Goal: Task Accomplishment & Management: Use online tool/utility

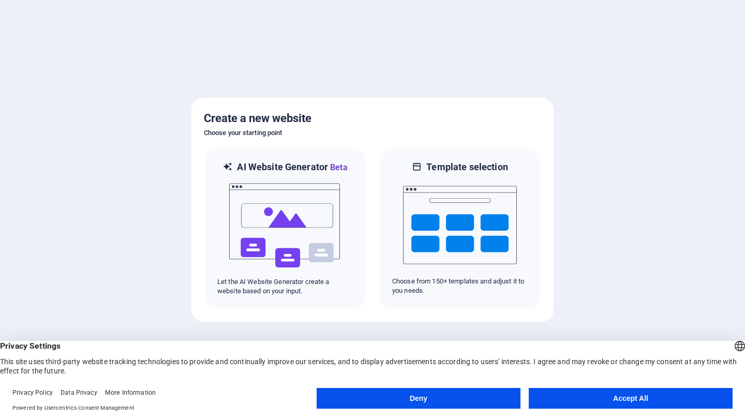
click at [621, 396] on button "Accept All" at bounding box center [631, 398] width 204 height 21
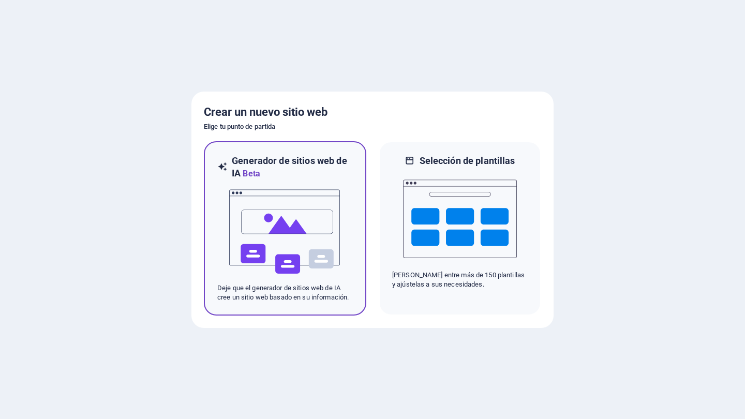
click at [282, 249] on img at bounding box center [285, 232] width 114 height 104
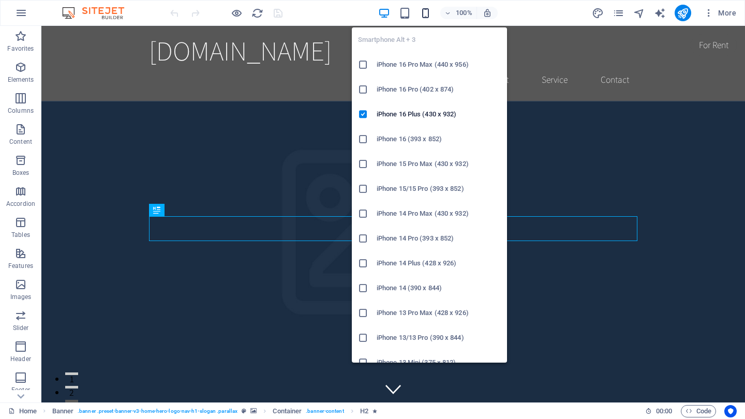
click at [427, 16] on icon "button" at bounding box center [426, 13] width 12 height 12
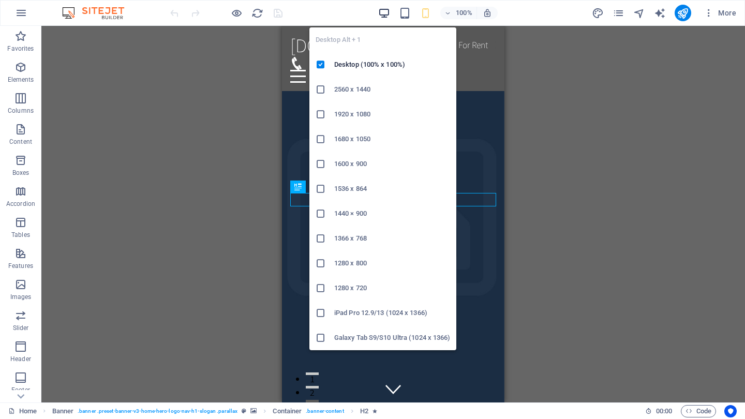
click at [383, 14] on icon "button" at bounding box center [384, 13] width 12 height 12
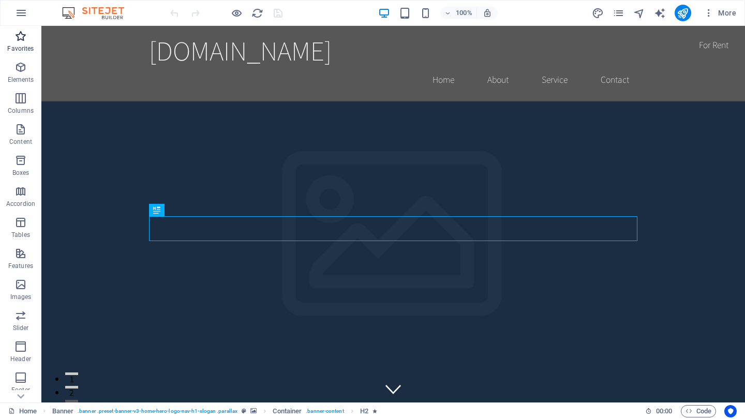
click at [20, 39] on icon "button" at bounding box center [20, 36] width 12 height 12
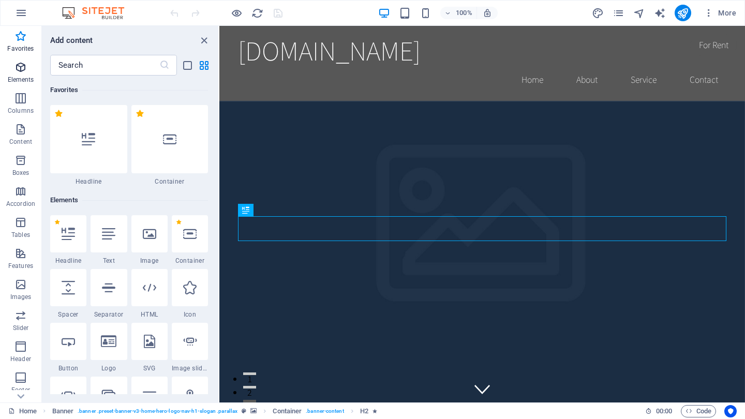
click at [20, 75] on span "Elements" at bounding box center [20, 73] width 41 height 25
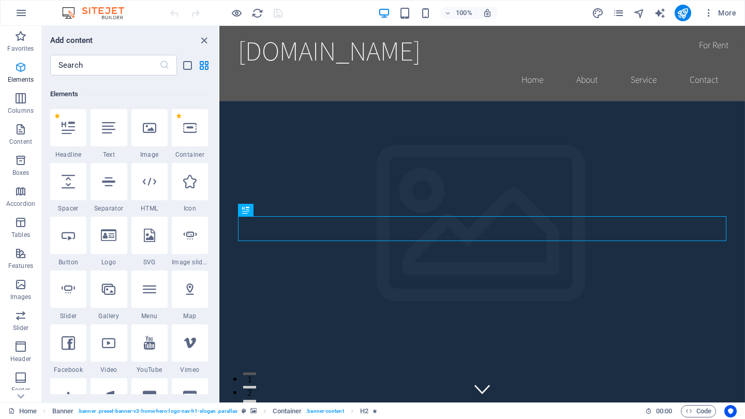
scroll to position [110, 0]
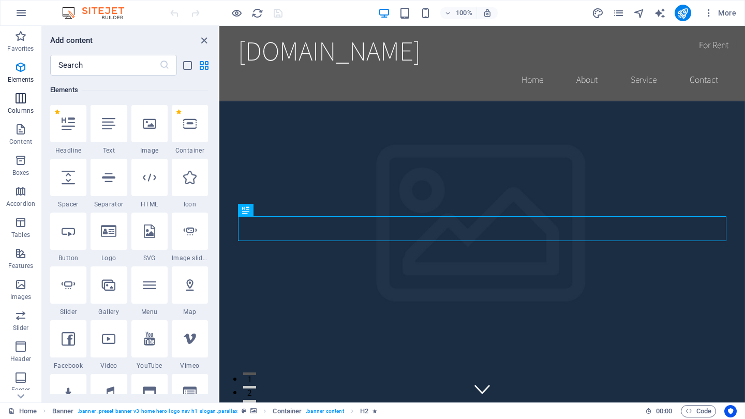
click at [23, 110] on p "Columns" at bounding box center [21, 111] width 26 height 8
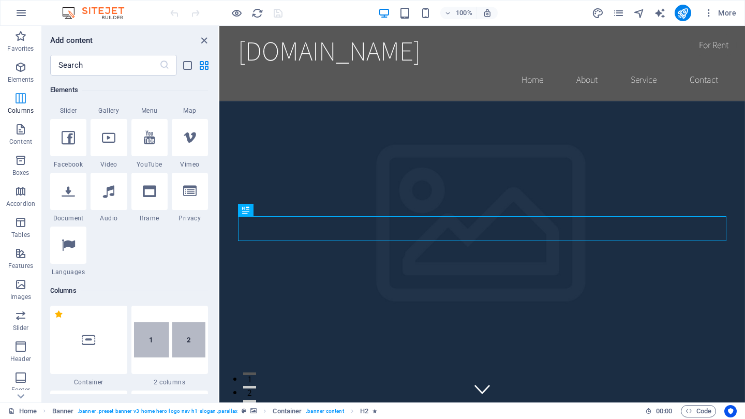
scroll to position [512, 0]
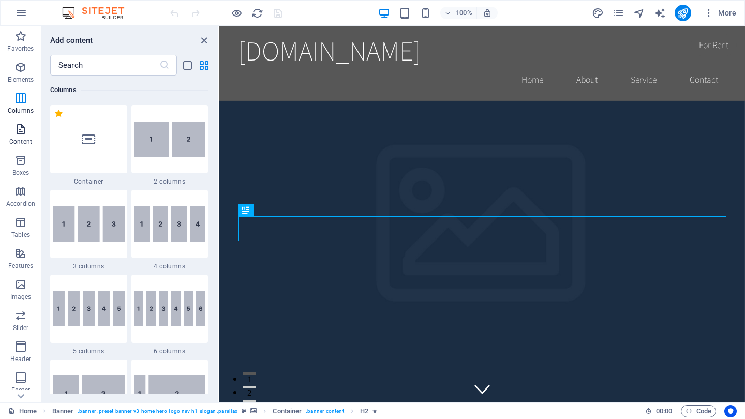
click at [22, 126] on icon "button" at bounding box center [20, 129] width 12 height 12
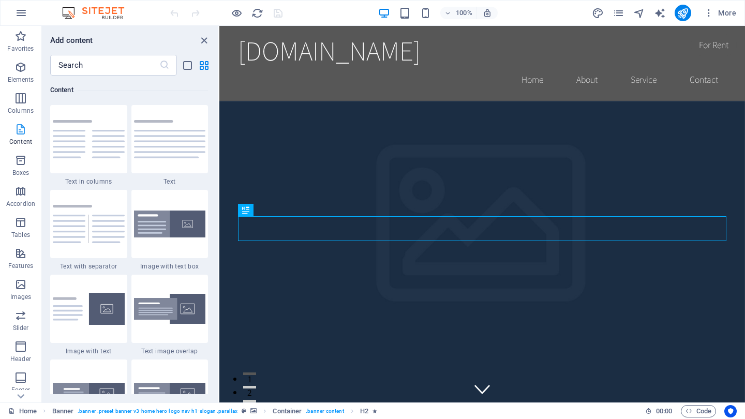
scroll to position [1811, 0]
click at [22, 158] on icon "button" at bounding box center [20, 160] width 12 height 12
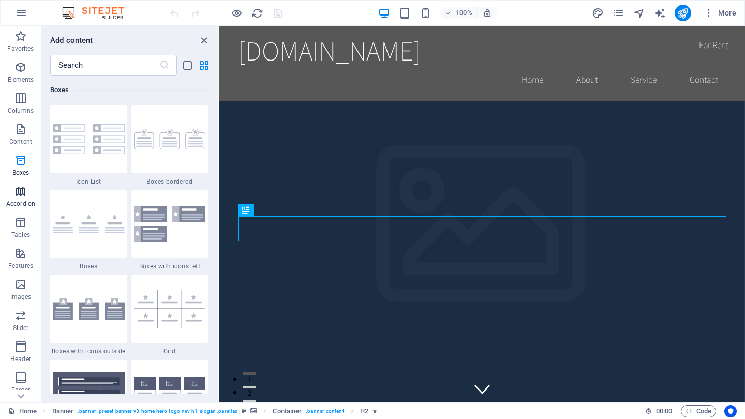
click at [19, 197] on icon "button" at bounding box center [20, 191] width 12 height 12
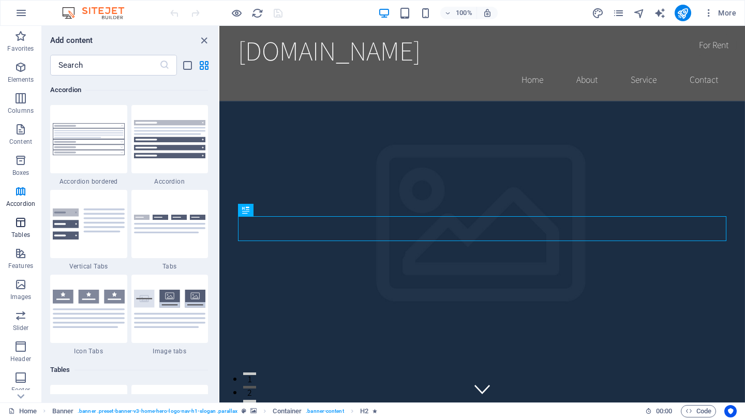
click at [27, 227] on icon "button" at bounding box center [20, 222] width 12 height 12
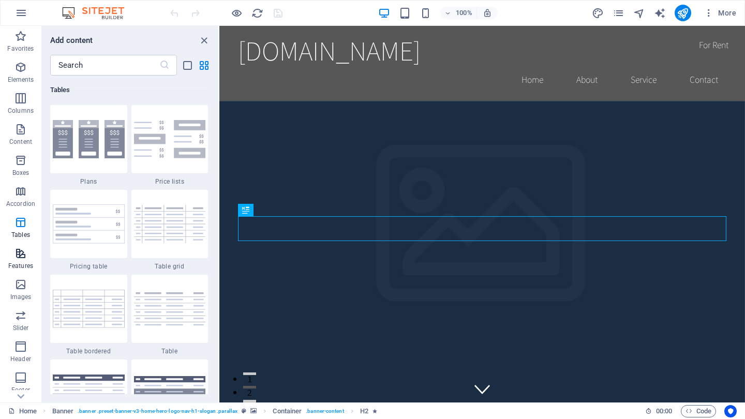
click at [16, 253] on icon "button" at bounding box center [20, 253] width 12 height 12
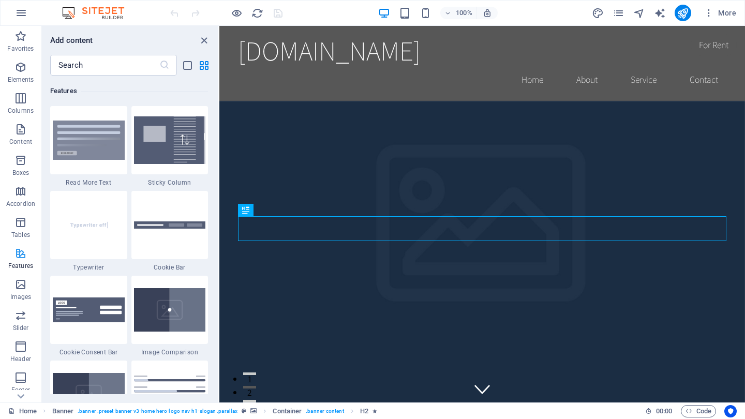
scroll to position [4034, 0]
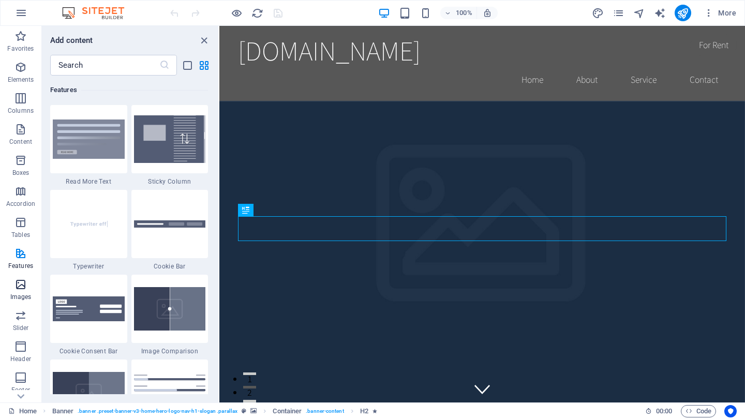
click at [15, 285] on icon "button" at bounding box center [20, 284] width 12 height 12
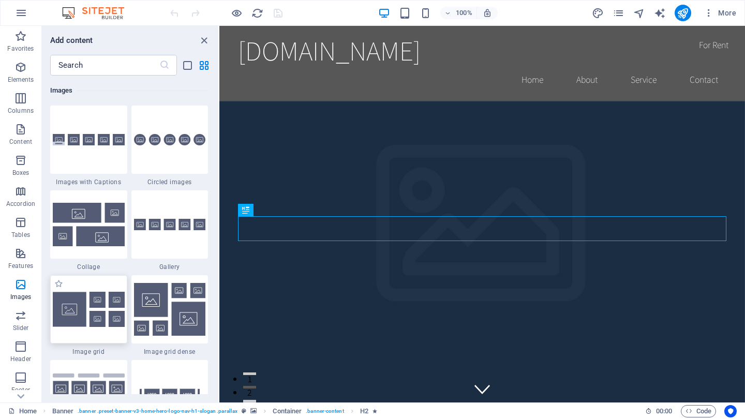
scroll to position [5248, 0]
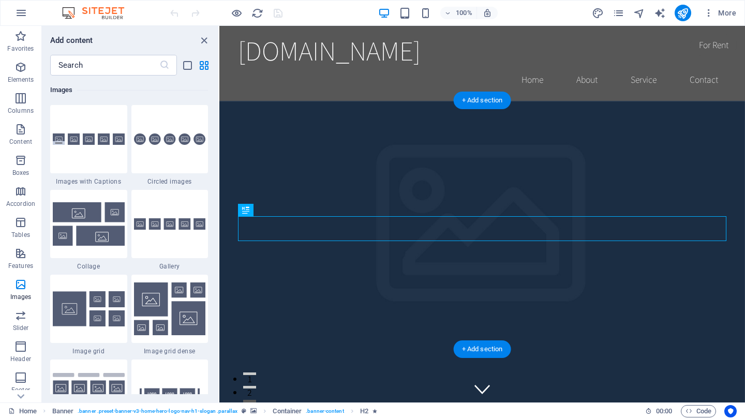
click at [345, 327] on figure at bounding box center [482, 289] width 526 height 377
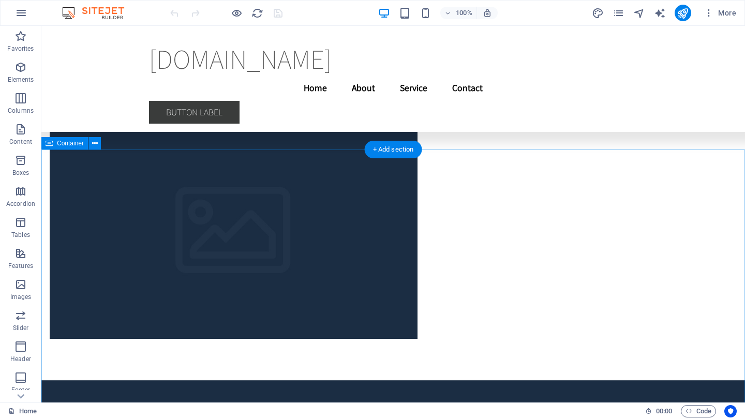
scroll to position [3453, 0]
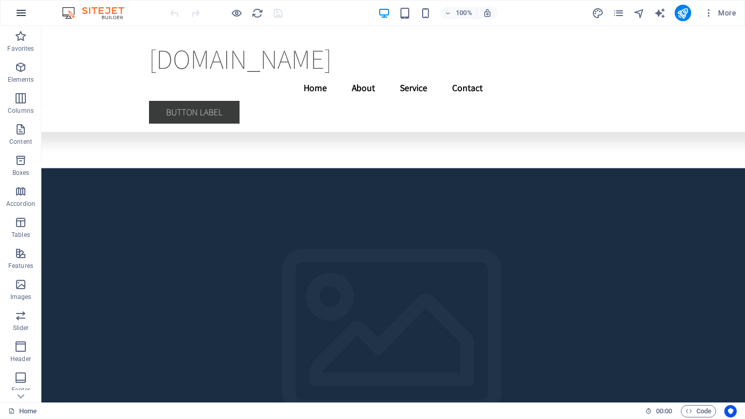
click at [23, 12] on icon "button" at bounding box center [21, 13] width 12 height 12
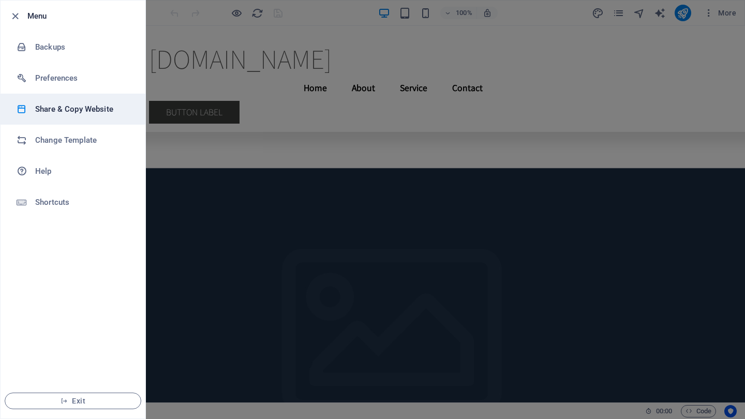
click at [104, 109] on h6 "Share & Copy Website" at bounding box center [83, 109] width 96 height 12
